Goal: Check status: Check status

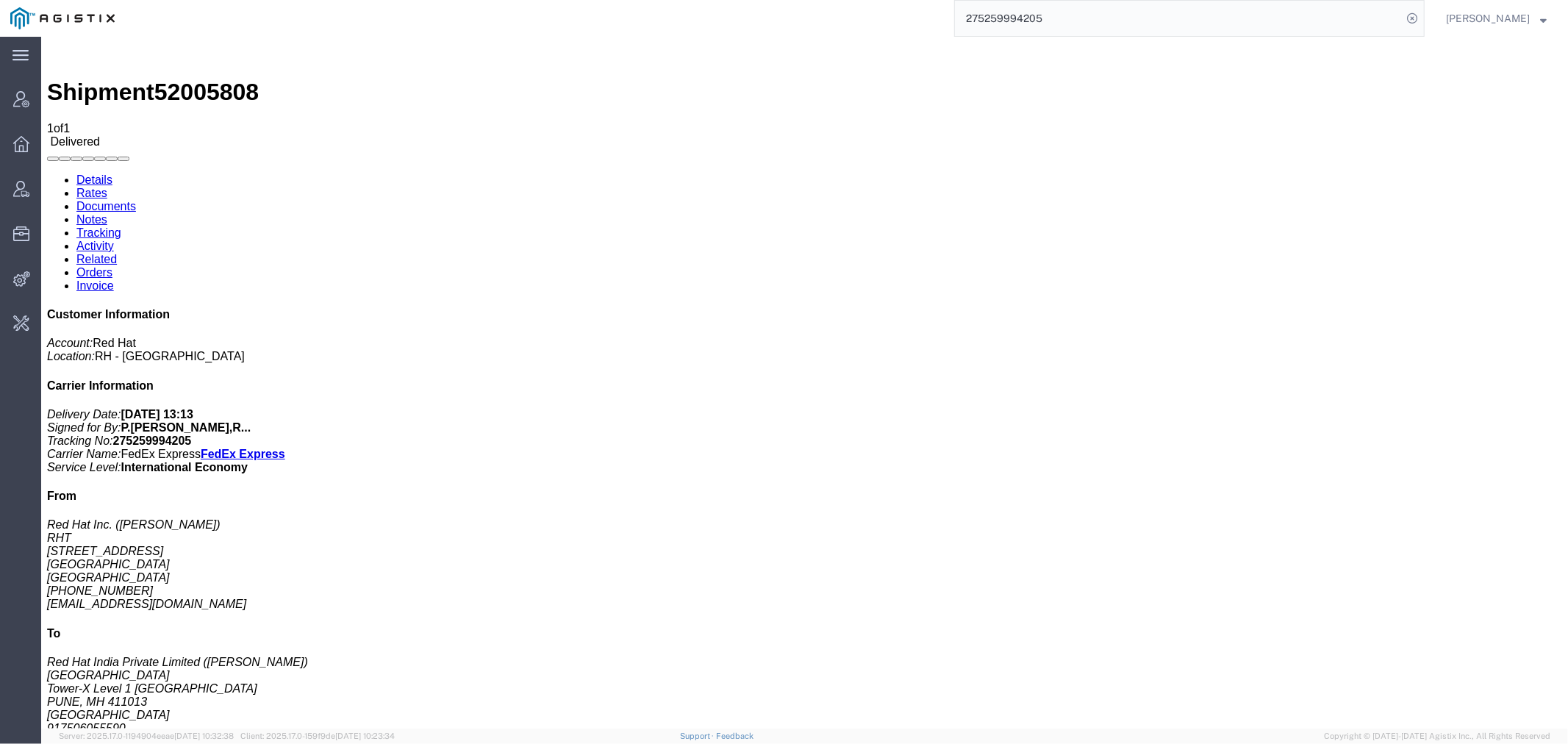
click at [1038, 19] on input "275259994205" at bounding box center [1178, 18] width 447 height 35
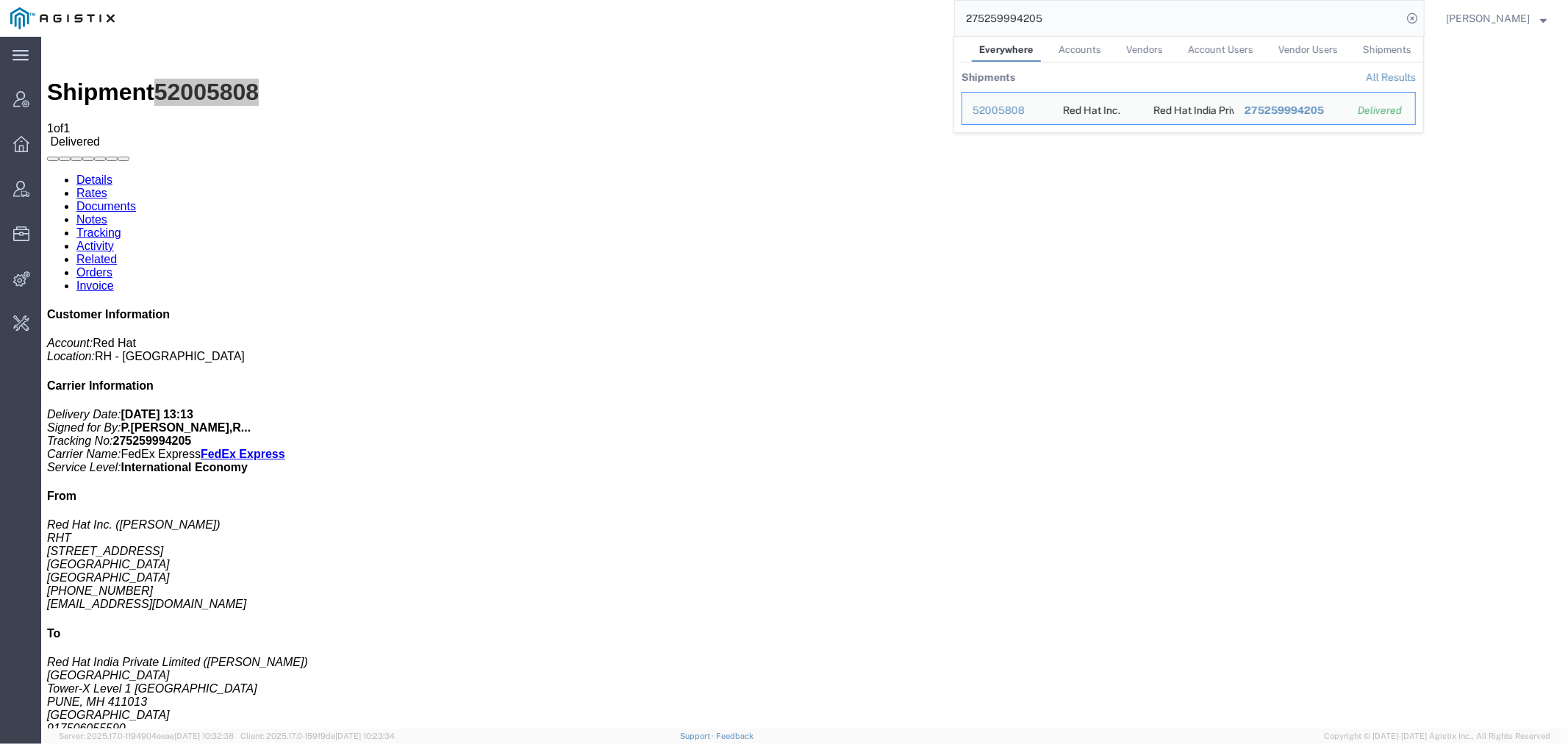
drag, startPoint x: 0, startPoint y: 0, endPoint x: 1035, endPoint y: 18, distance: 1035.2
click at [1038, 19] on input "275259994205" at bounding box center [1178, 18] width 447 height 35
paste input "56508822"
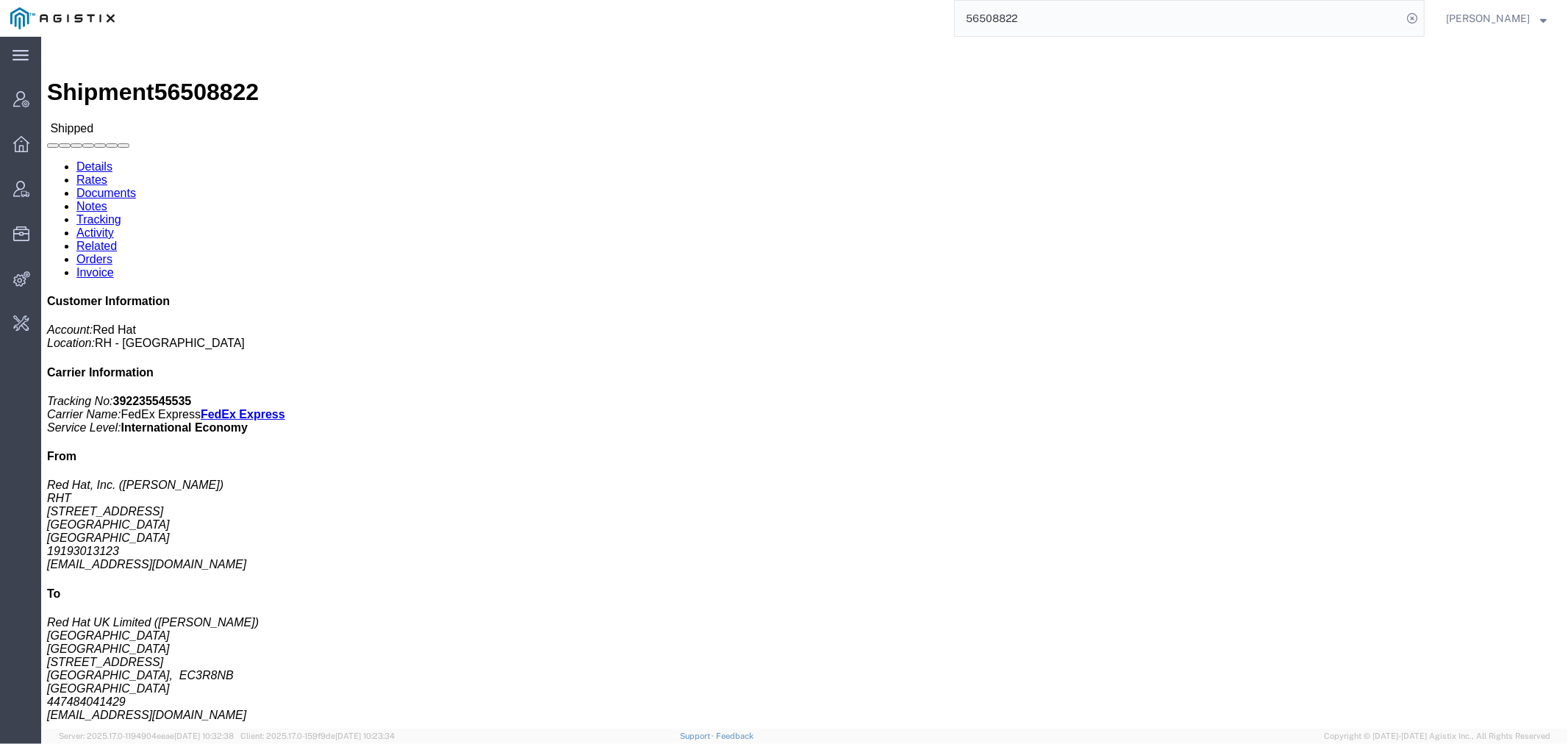
click link "Activity"
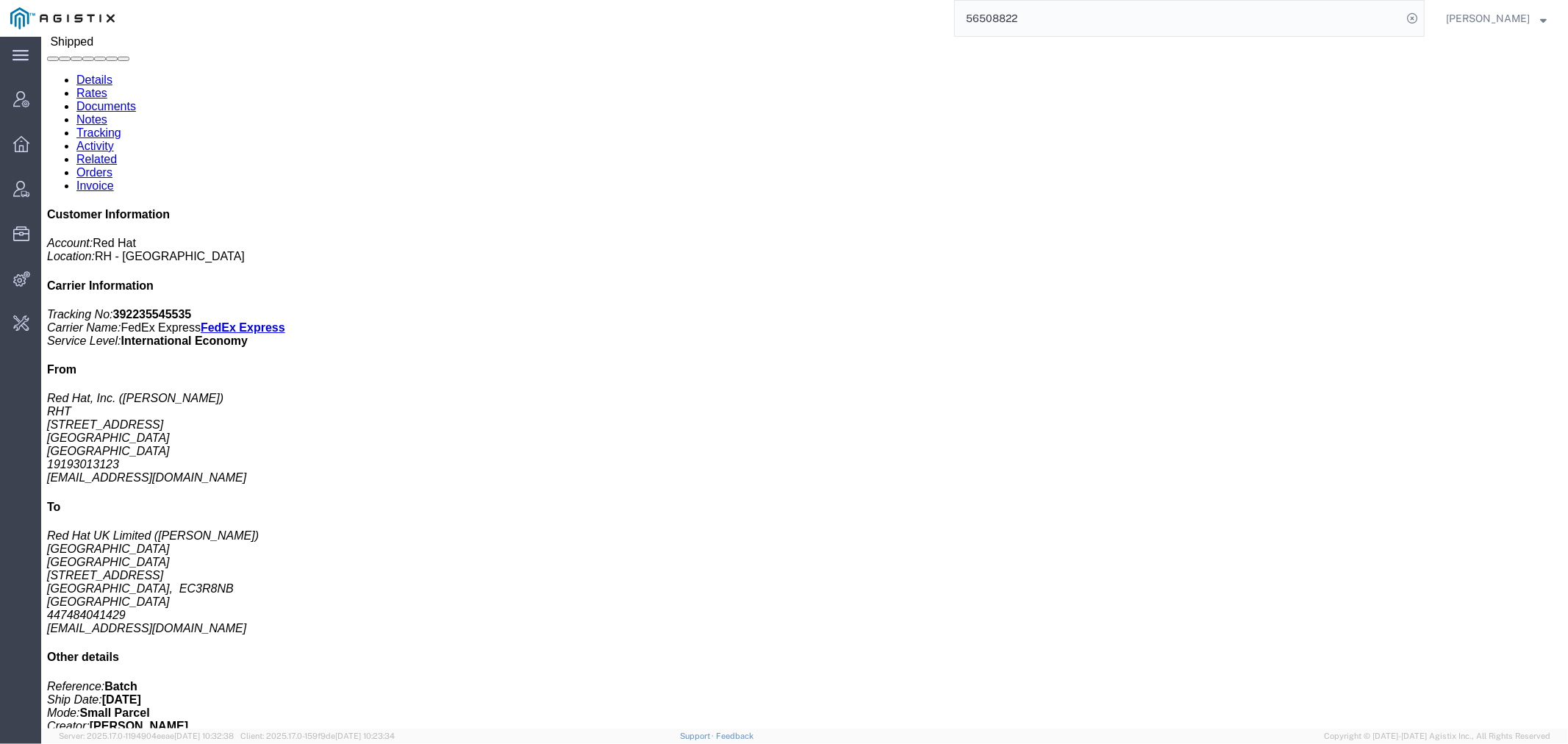
scroll to position [105, 0]
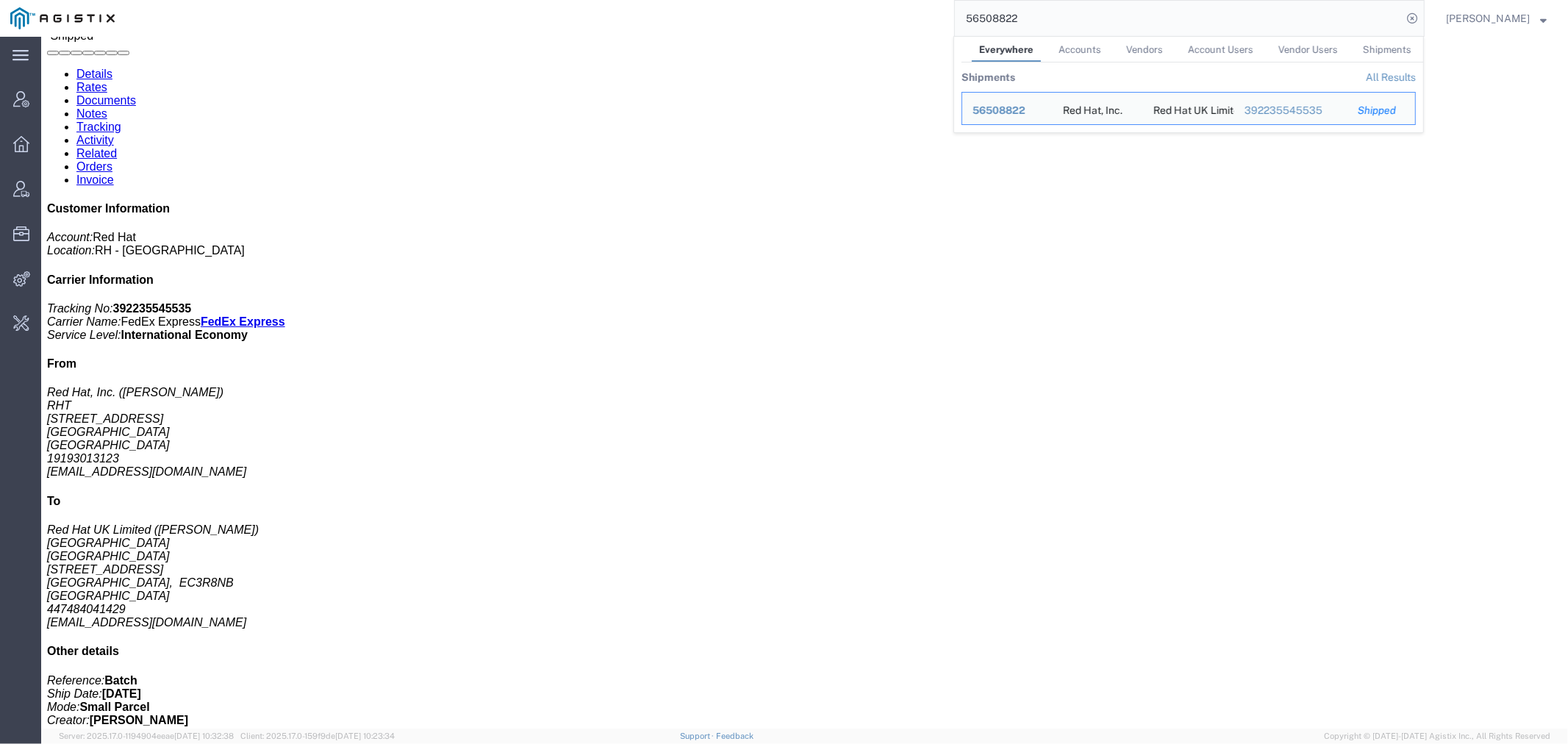
drag, startPoint x: 1072, startPoint y: 27, endPoint x: 1046, endPoint y: 27, distance: 26.0
click at [1049, 27] on input "56508822" at bounding box center [1178, 18] width 447 height 35
drag, startPoint x: 1039, startPoint y: 17, endPoint x: 912, endPoint y: 17, distance: 127.0
click at [912, 17] on div "56508822 Everywhere Accounts Vendors Account Users Vendor Users Shipments Shipm…" at bounding box center [775, 18] width 1299 height 37
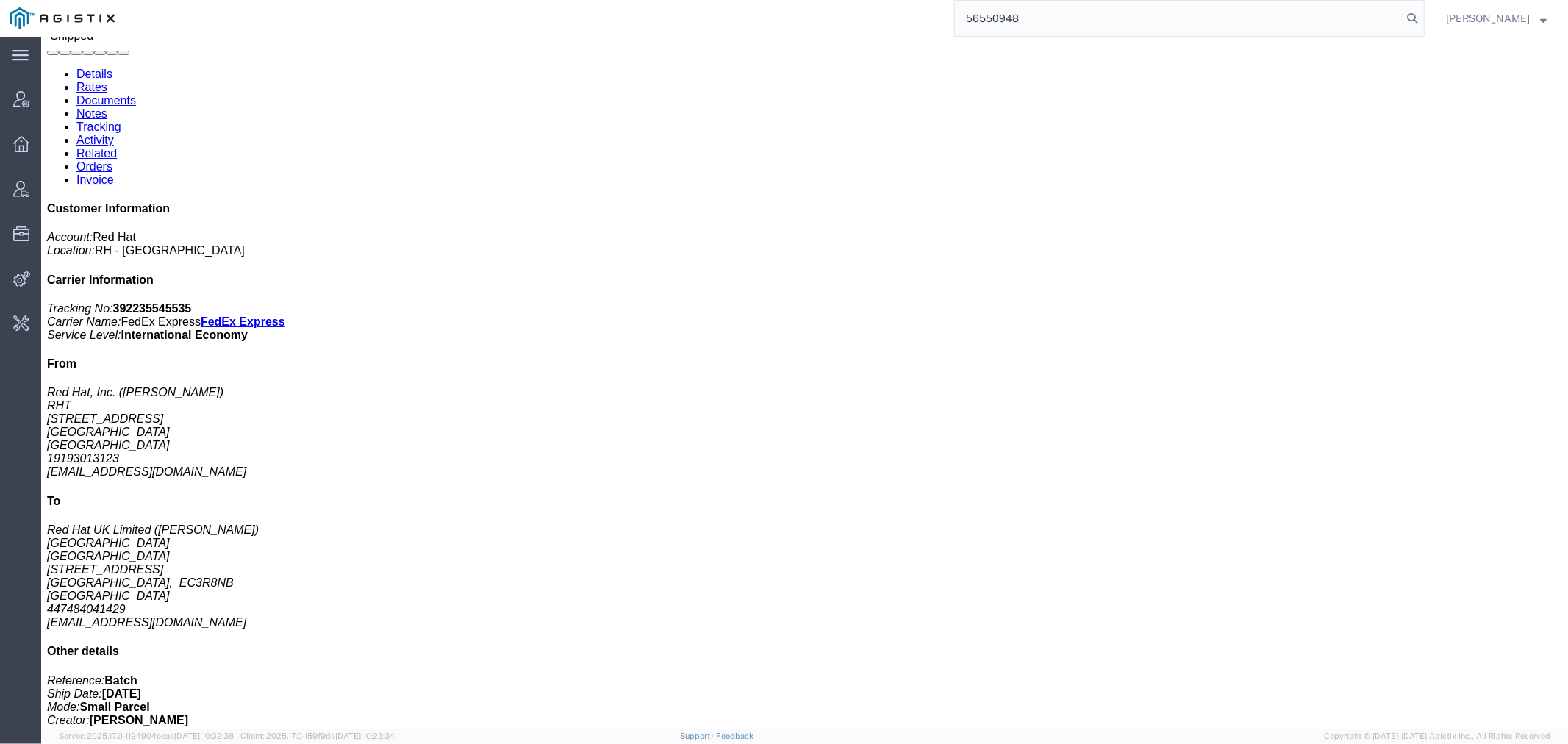
type input "56550948"
